Goal: Task Accomplishment & Management: Manage account settings

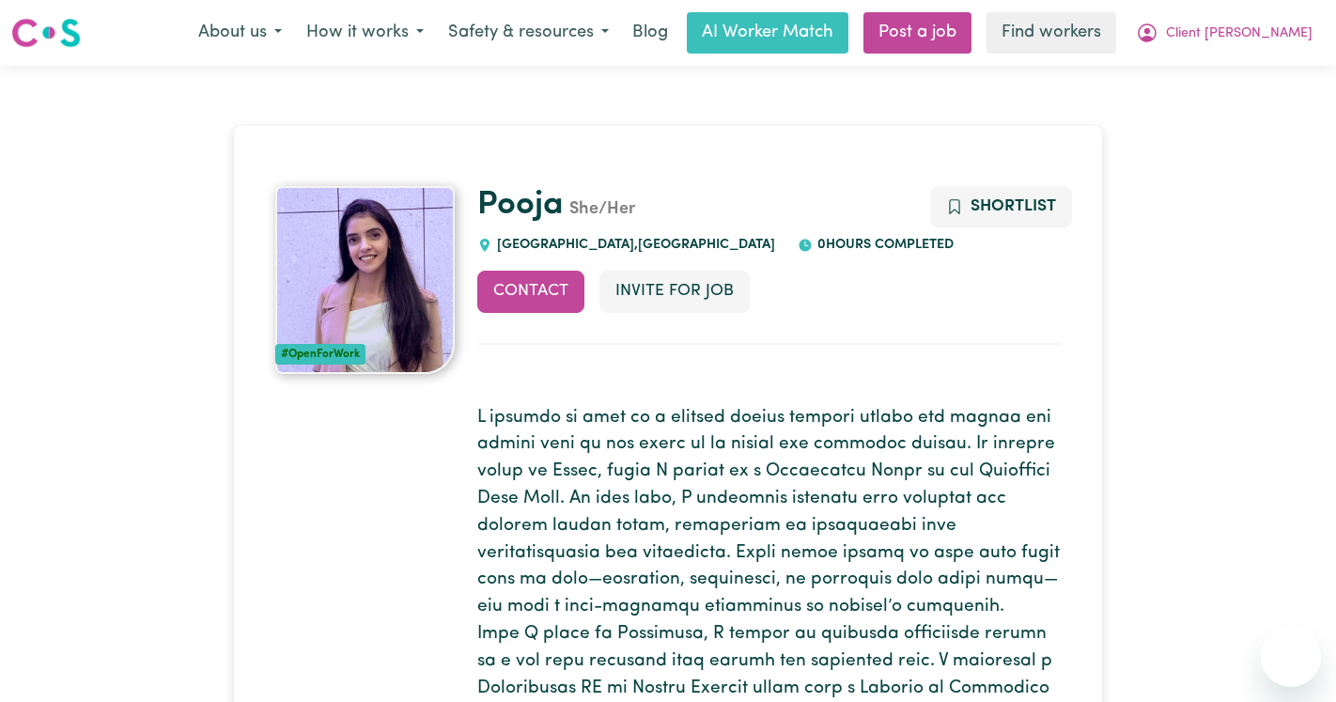
scroll to position [220, 0]
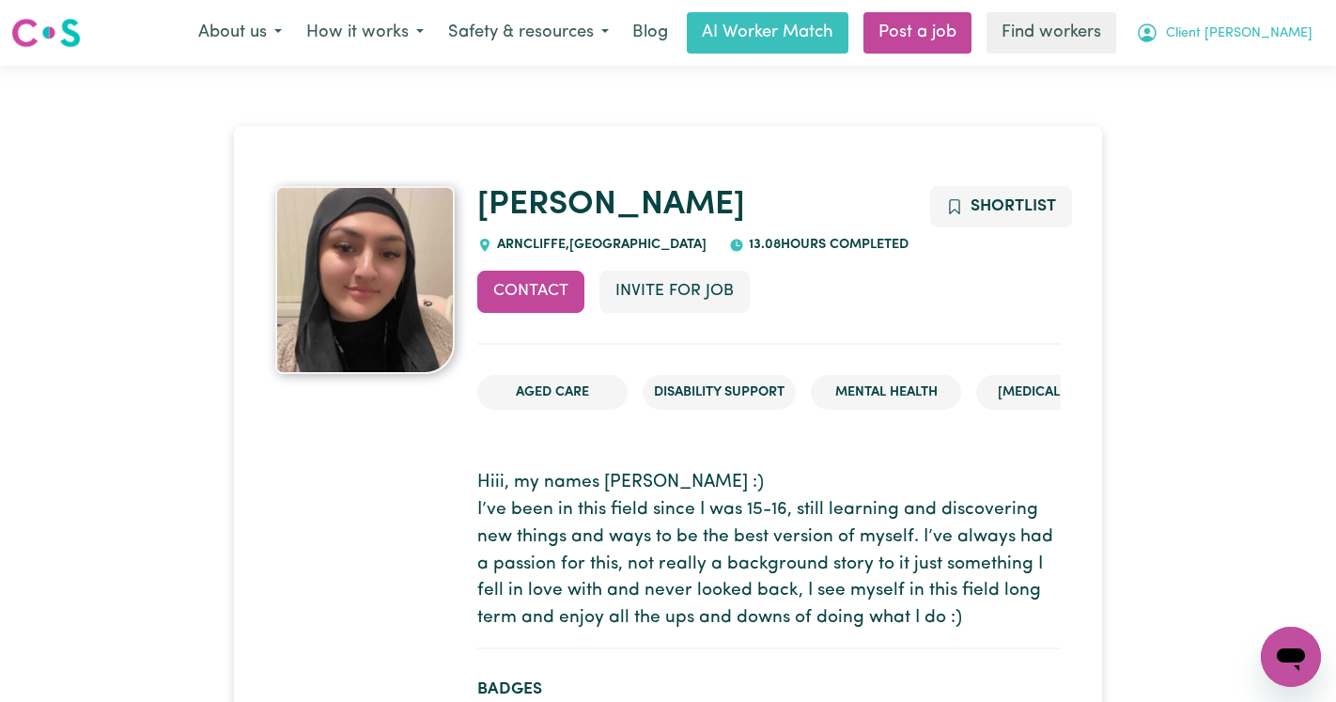
click at [1257, 36] on span "Client [PERSON_NAME]" at bounding box center [1239, 33] width 147 height 21
click at [1237, 113] on link "Logout" at bounding box center [1250, 108] width 148 height 36
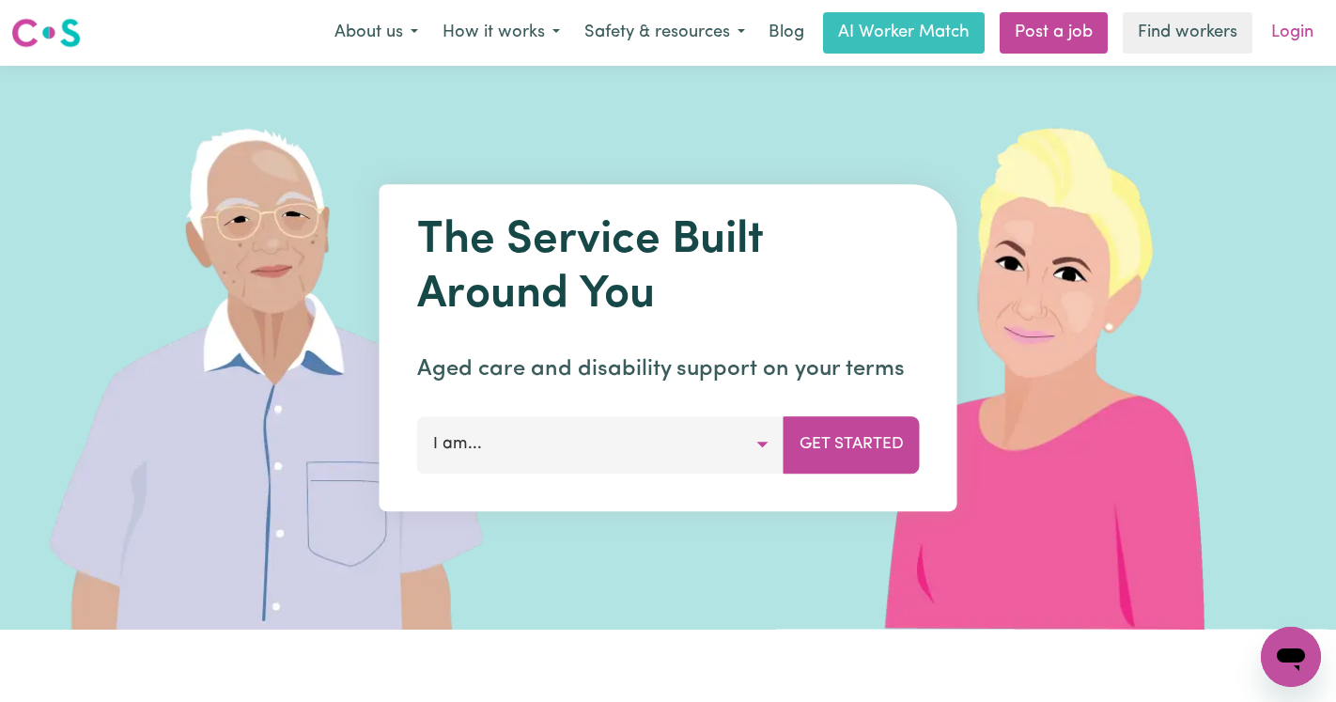
click at [1276, 28] on link "Login" at bounding box center [1292, 32] width 65 height 41
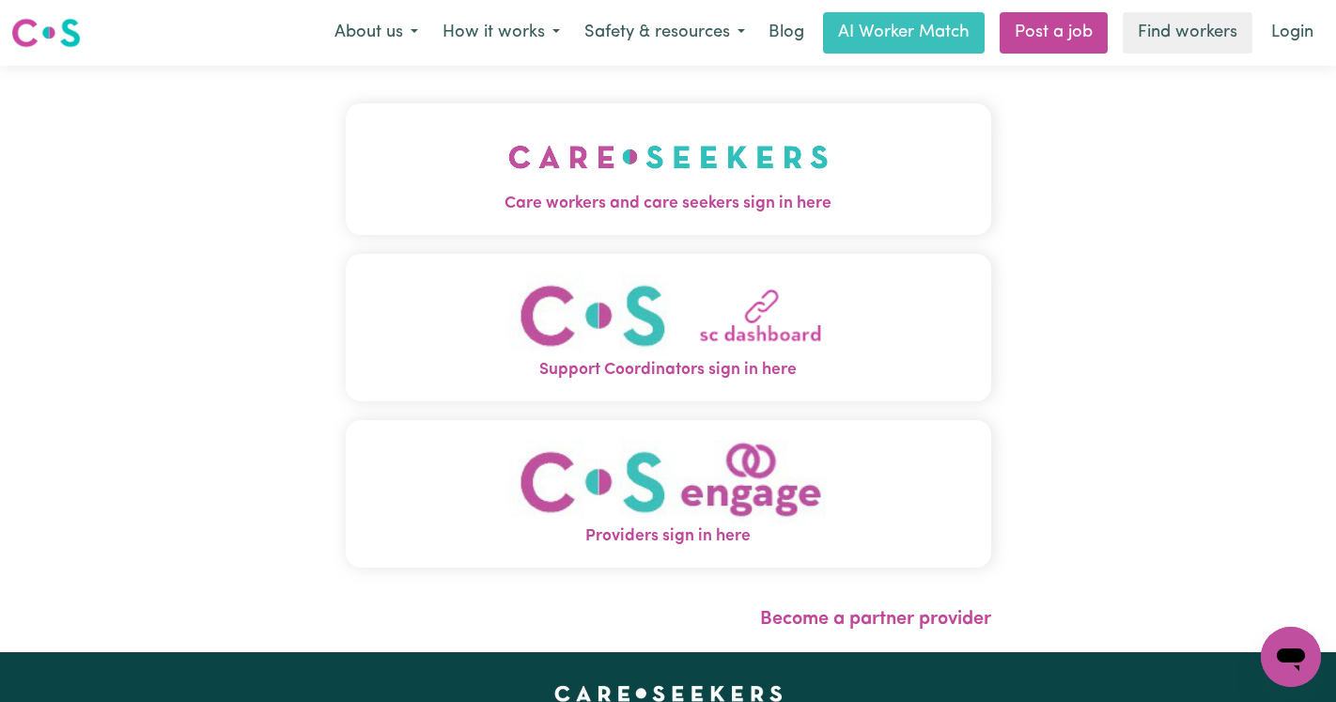
click at [508, 135] on img "Care workers and care seekers sign in here" at bounding box center [668, 157] width 320 height 70
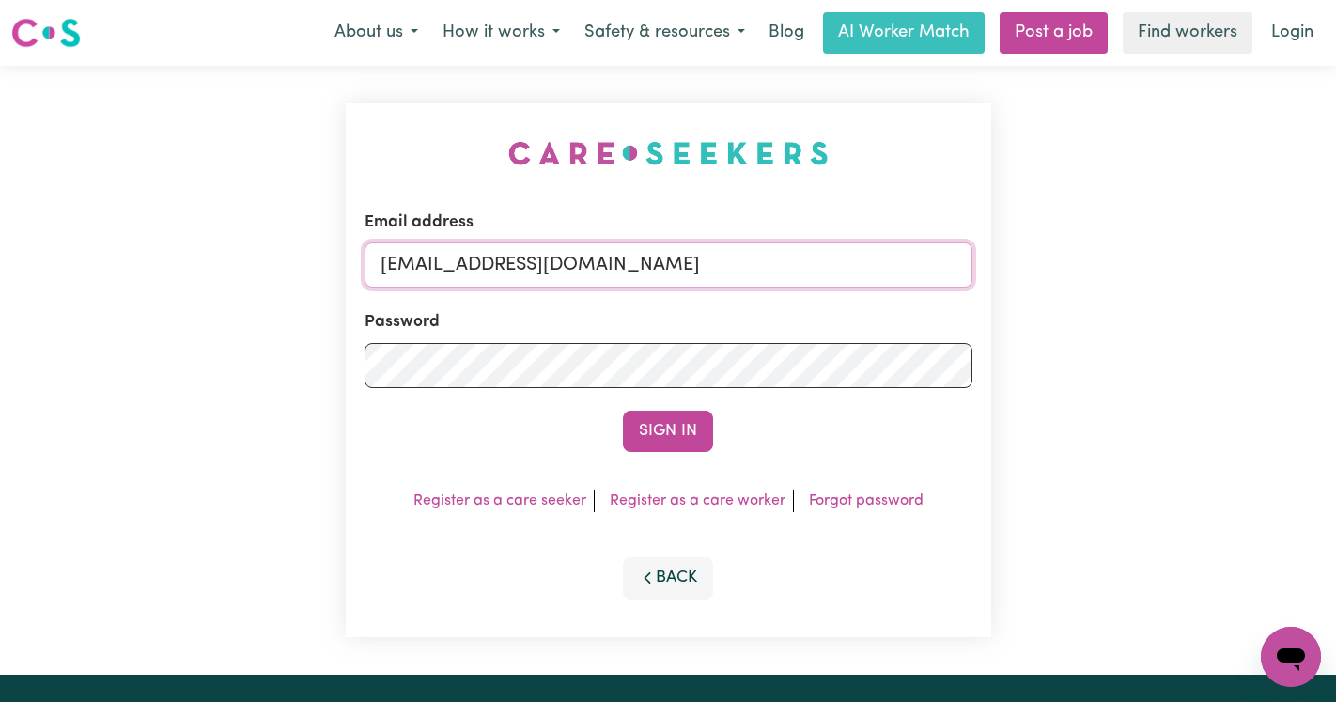
drag, startPoint x: 832, startPoint y: 264, endPoint x: 476, endPoint y: 273, distance: 356.3
click at [476, 273] on input "superuser~ClientCarltonCH@careseekers.com.au" at bounding box center [669, 264] width 608 height 45
paste input "oogeeMCA"
type input "superuser~ClientCoogeeMCA@careseekers.com.au"
click at [623, 411] on button "Sign In" at bounding box center [668, 431] width 90 height 41
